Goal: Information Seeking & Learning: Find specific fact

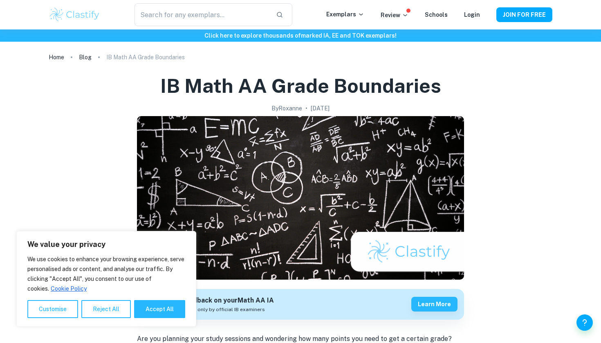
scroll to position [50, 0]
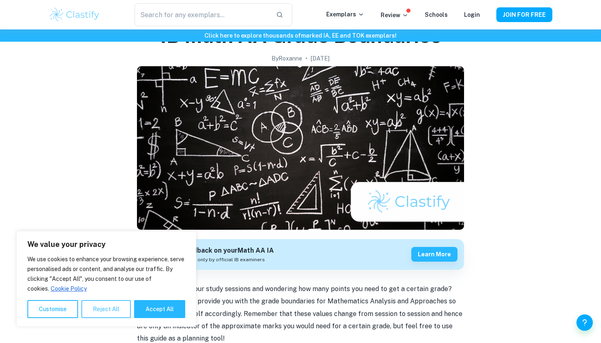
click at [97, 306] on button "Reject All" at bounding box center [106, 309] width 50 height 18
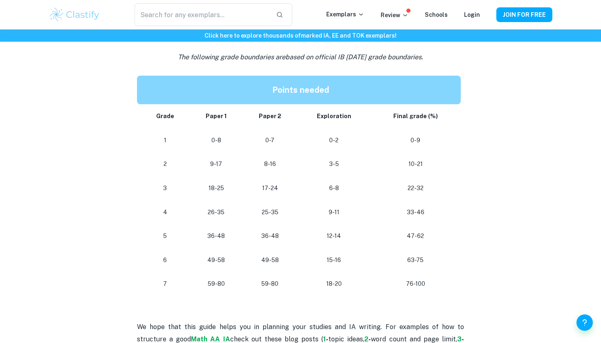
scroll to position [685, 0]
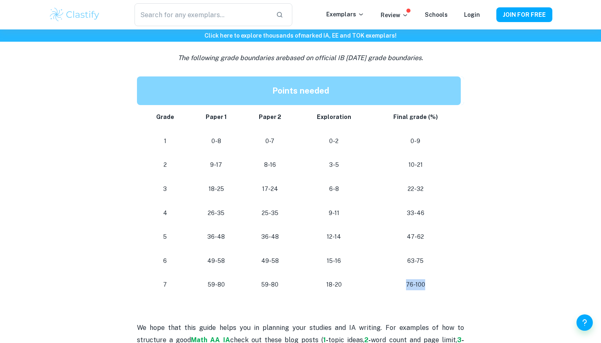
drag, startPoint x: 407, startPoint y: 280, endPoint x: 442, endPoint y: 280, distance: 35.2
click at [442, 280] on p "76-100" at bounding box center [415, 284] width 77 height 11
drag, startPoint x: 210, startPoint y: 279, endPoint x: 239, endPoint y: 279, distance: 28.2
click at [239, 279] on td "59-80" at bounding box center [216, 285] width 53 height 24
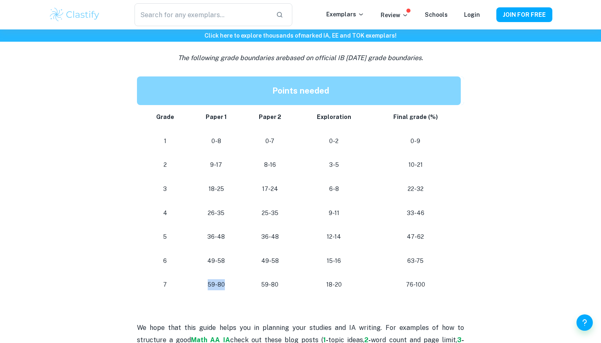
click at [239, 279] on td "59-80" at bounding box center [216, 285] width 53 height 24
drag, startPoint x: 264, startPoint y: 279, endPoint x: 299, endPoint y: 279, distance: 34.4
click at [297, 279] on td "59-80" at bounding box center [270, 285] width 55 height 24
click at [317, 282] on p "18-20" at bounding box center [334, 284] width 60 height 11
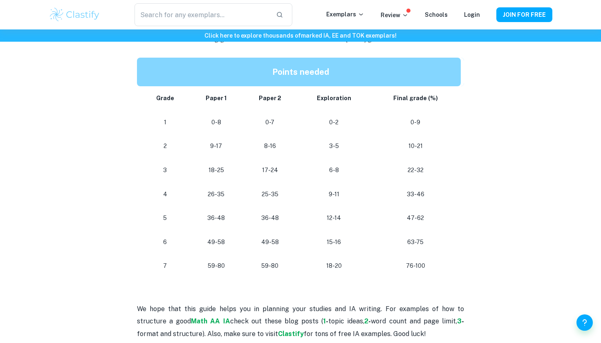
scroll to position [713, 0]
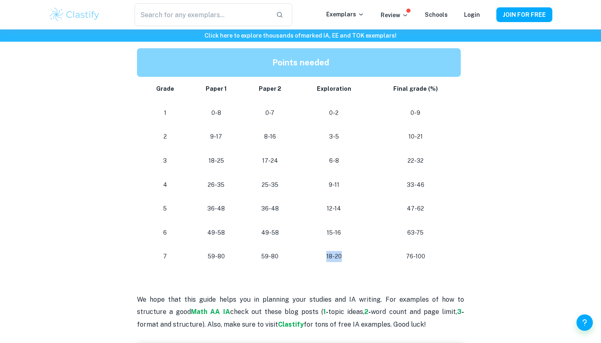
drag, startPoint x: 328, startPoint y: 251, endPoint x: 351, endPoint y: 251, distance: 22.5
click at [351, 251] on p "18-20" at bounding box center [334, 256] width 60 height 11
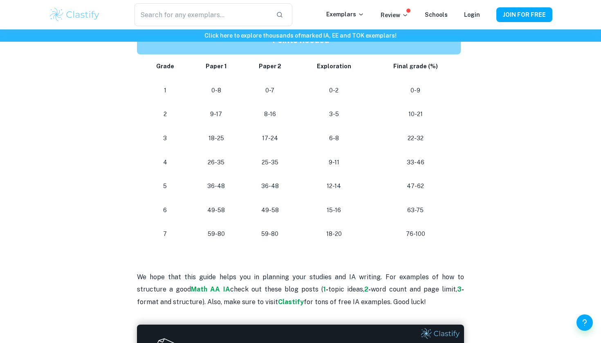
scroll to position [738, 0]
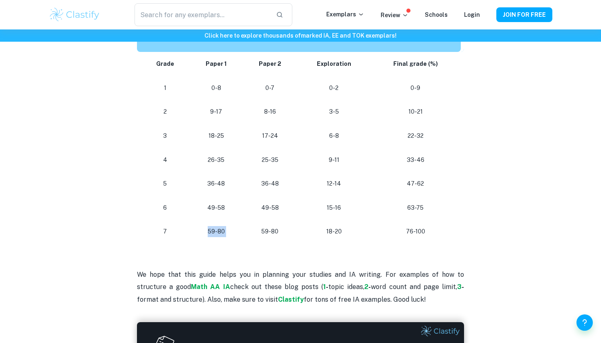
drag, startPoint x: 209, startPoint y: 227, endPoint x: 261, endPoint y: 227, distance: 52.0
click at [261, 227] on tr "[PHONE_NUMBER] [PHONE_NUMBER]" at bounding box center [300, 232] width 327 height 24
click at [261, 227] on p "59-80" at bounding box center [270, 231] width 42 height 11
click at [332, 226] on p "18-20" at bounding box center [334, 231] width 60 height 11
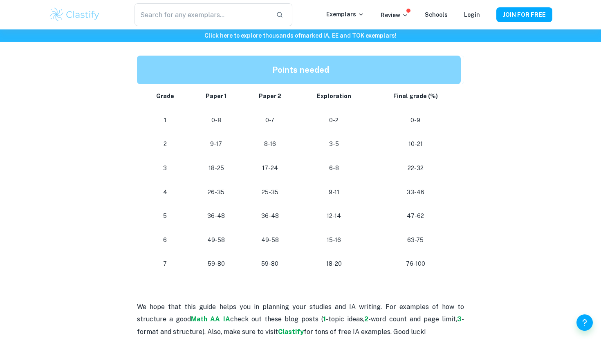
scroll to position [705, 0]
click at [430, 205] on td "47-62" at bounding box center [418, 217] width 94 height 24
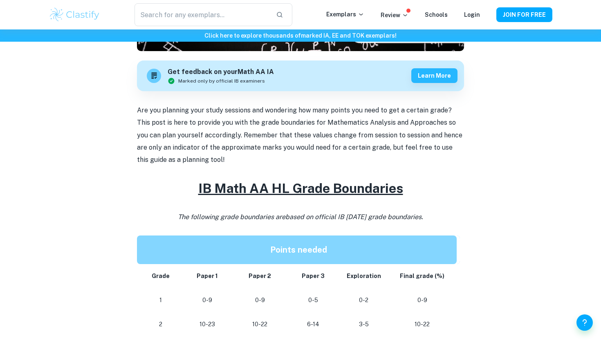
scroll to position [30, 0]
